Goal: Task Accomplishment & Management: Manage account settings

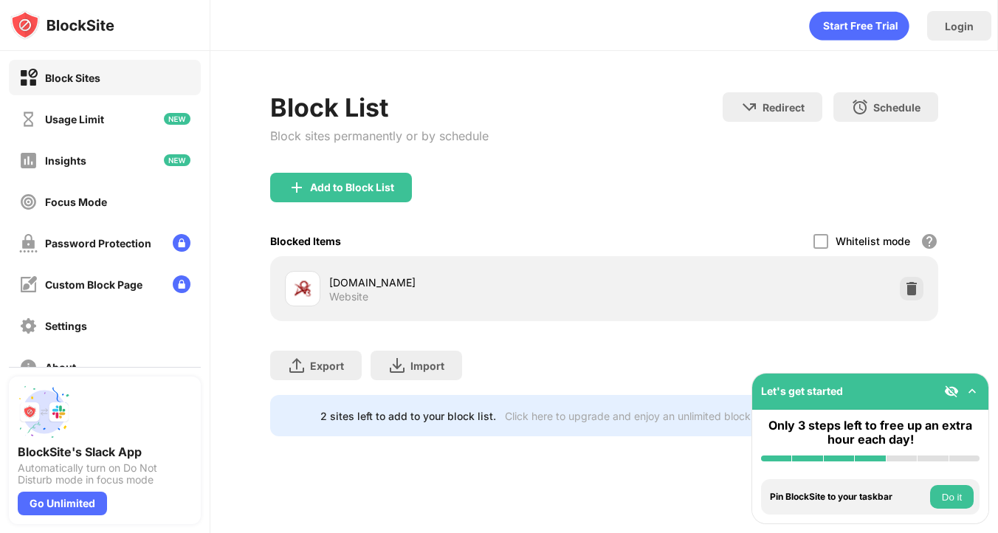
click at [918, 245] on div "Whitelist mode Block all websites except for those in your whitelist. Whitelist…" at bounding box center [875, 241] width 125 height 30
click at [912, 288] on img at bounding box center [911, 288] width 15 height 15
